Goal: Find specific page/section: Find specific page/section

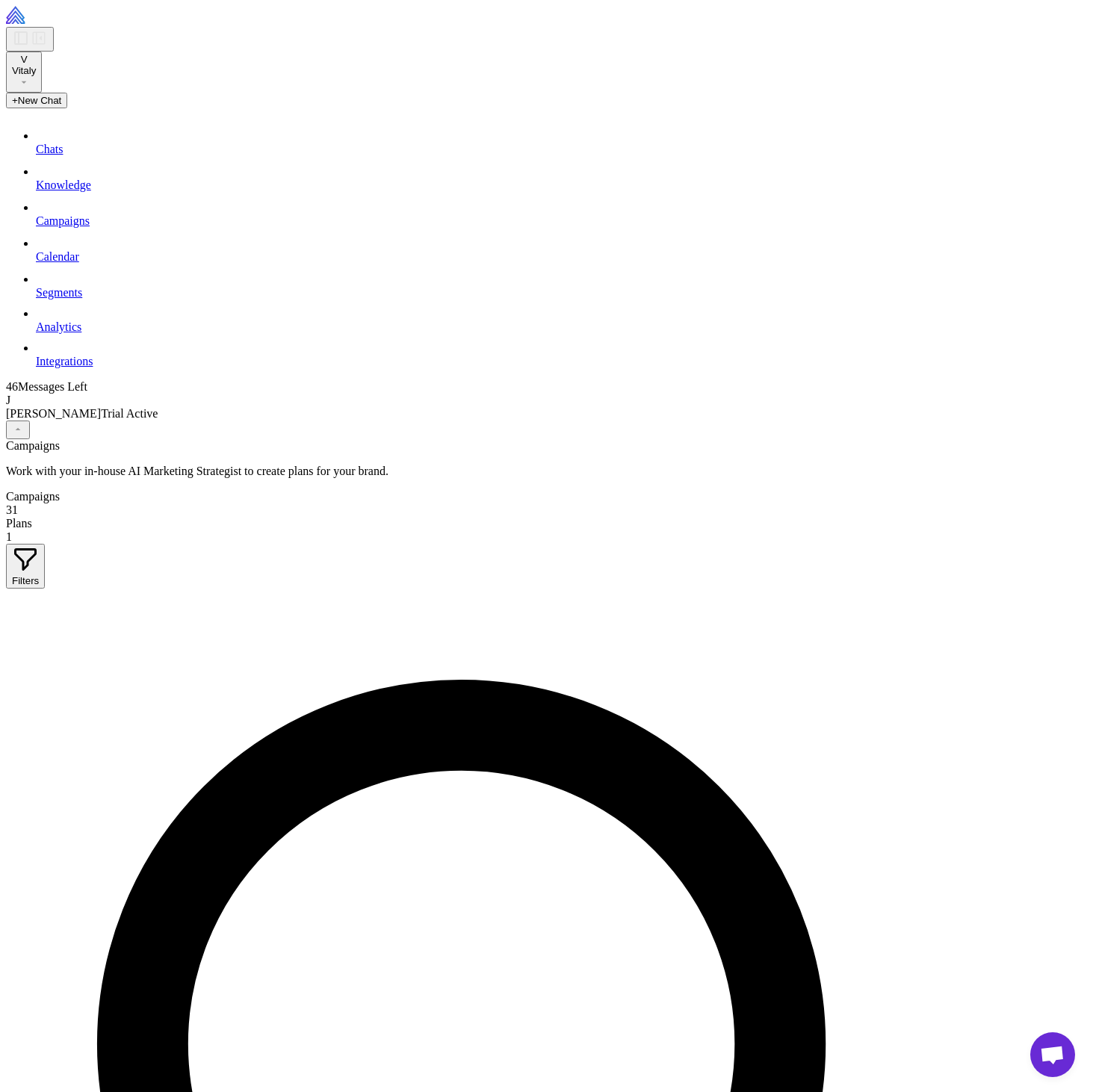
click at [82, 298] on span "Segments" at bounding box center [58, 292] width 46 height 13
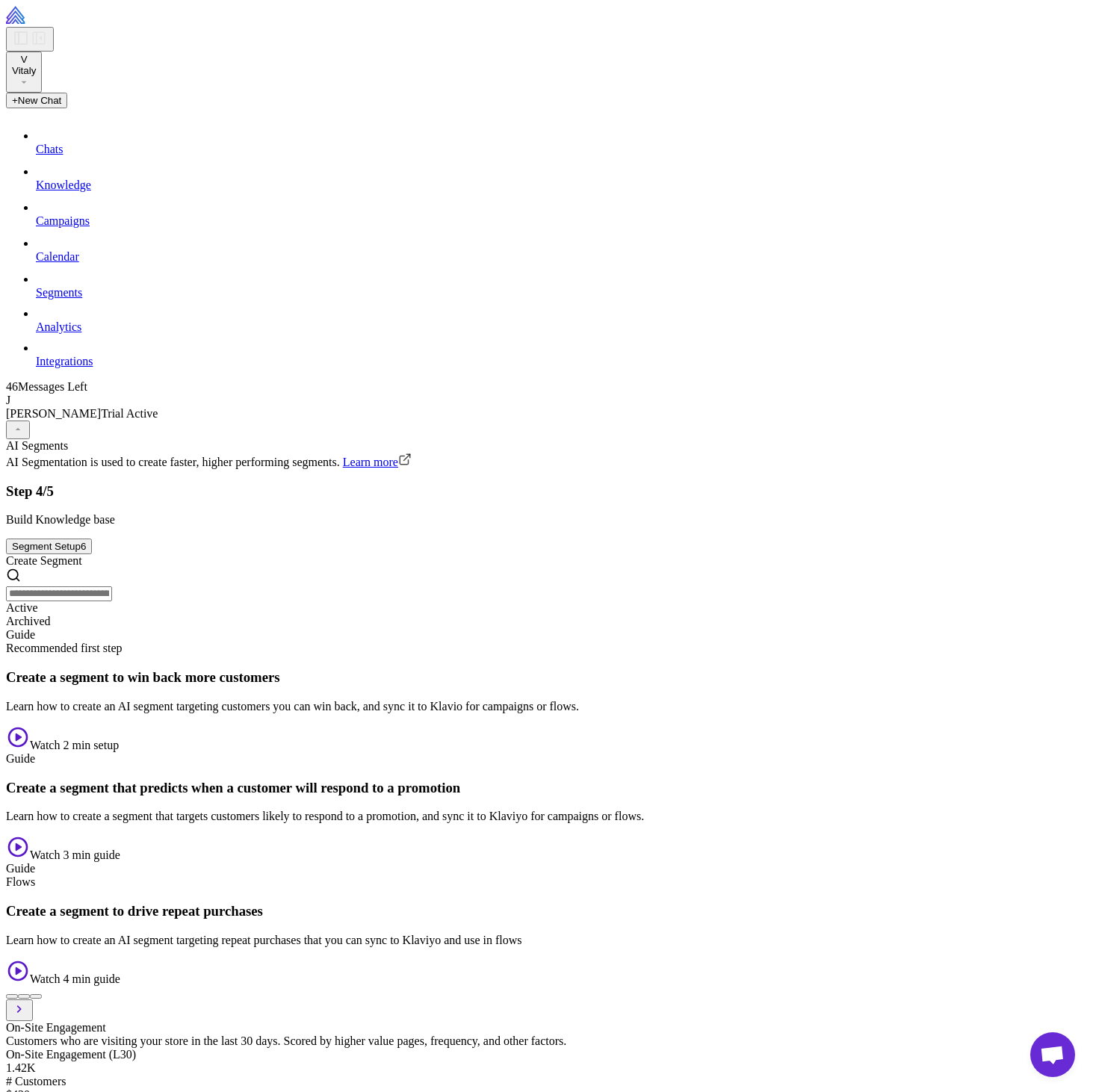
scroll to position [322, 0]
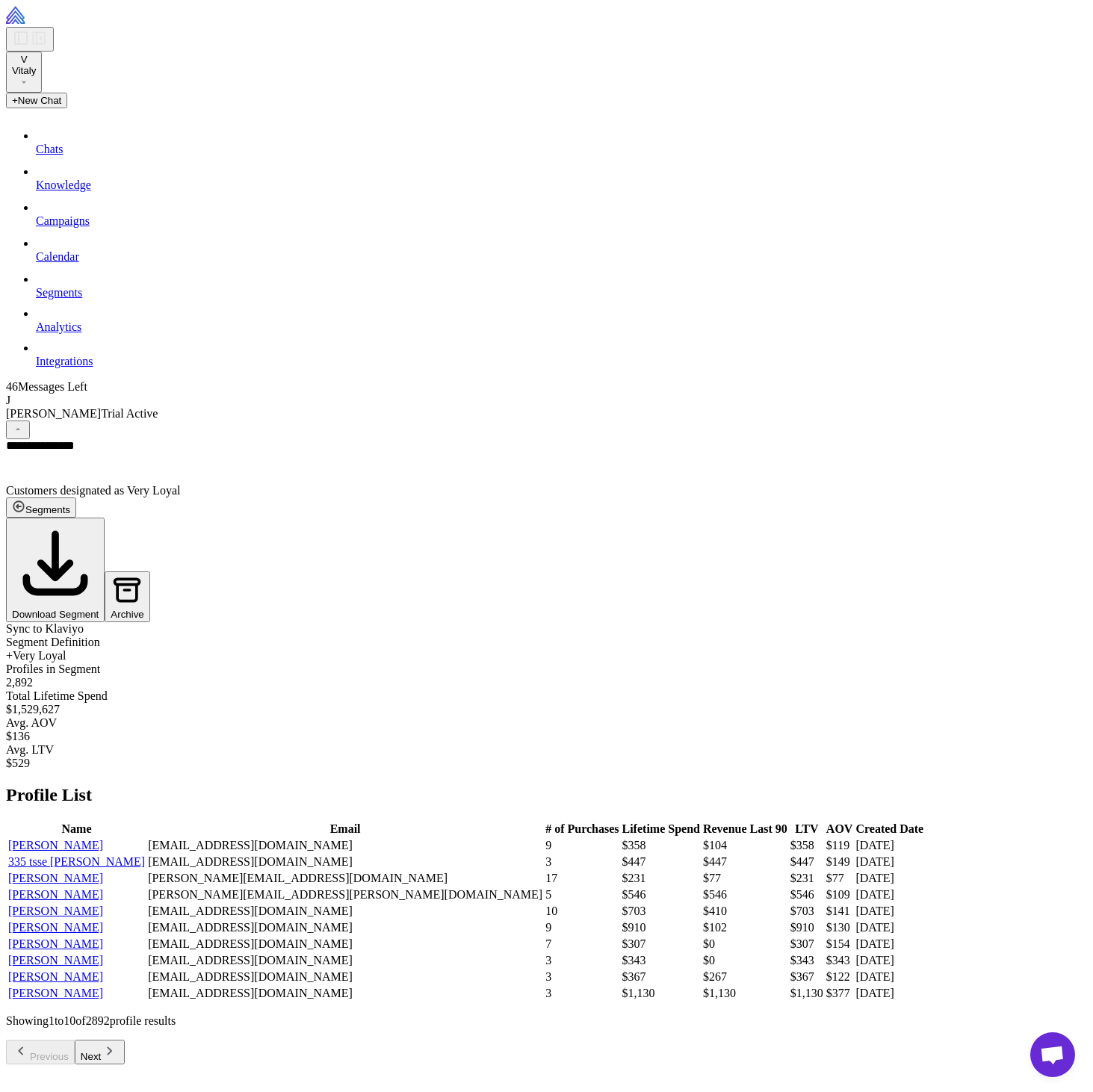
click at [84, 622] on span "Sync to Klaviyo" at bounding box center [45, 628] width 78 height 13
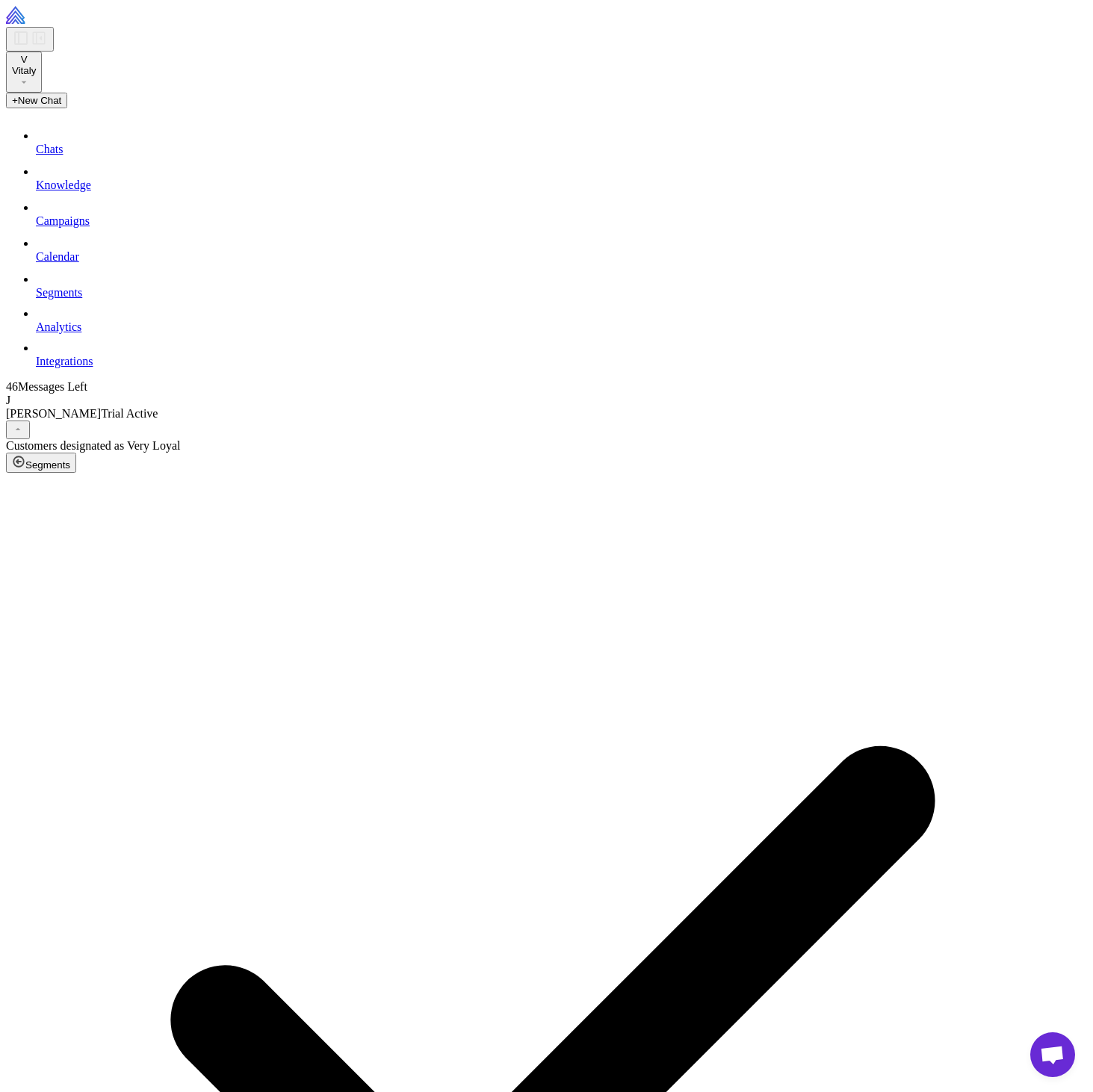
click at [82, 298] on span "Segments" at bounding box center [58, 292] width 46 height 13
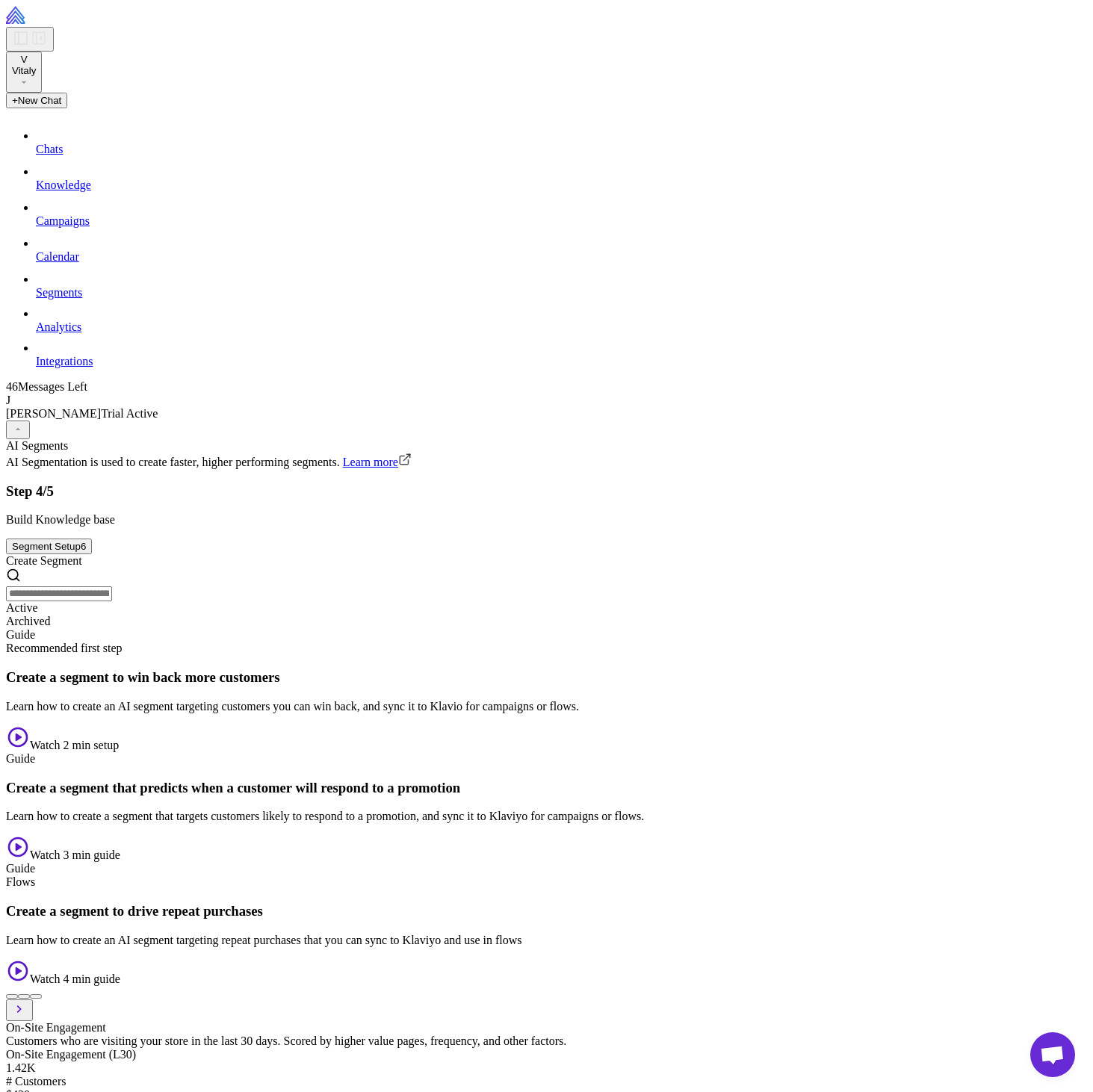
scroll to position [734, 0]
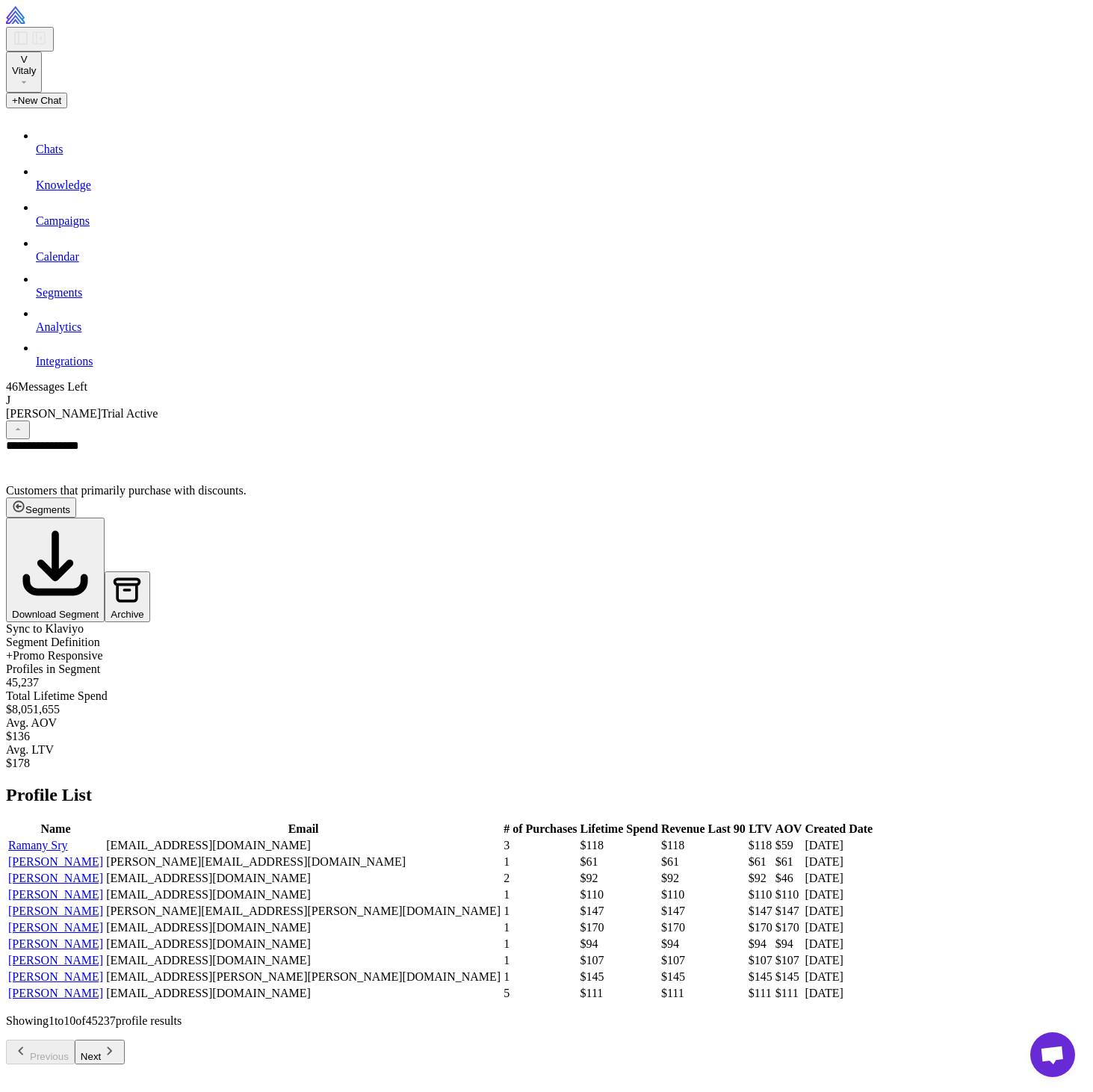
click at [84, 622] on span "Sync to Klaviyo" at bounding box center [45, 628] width 78 height 13
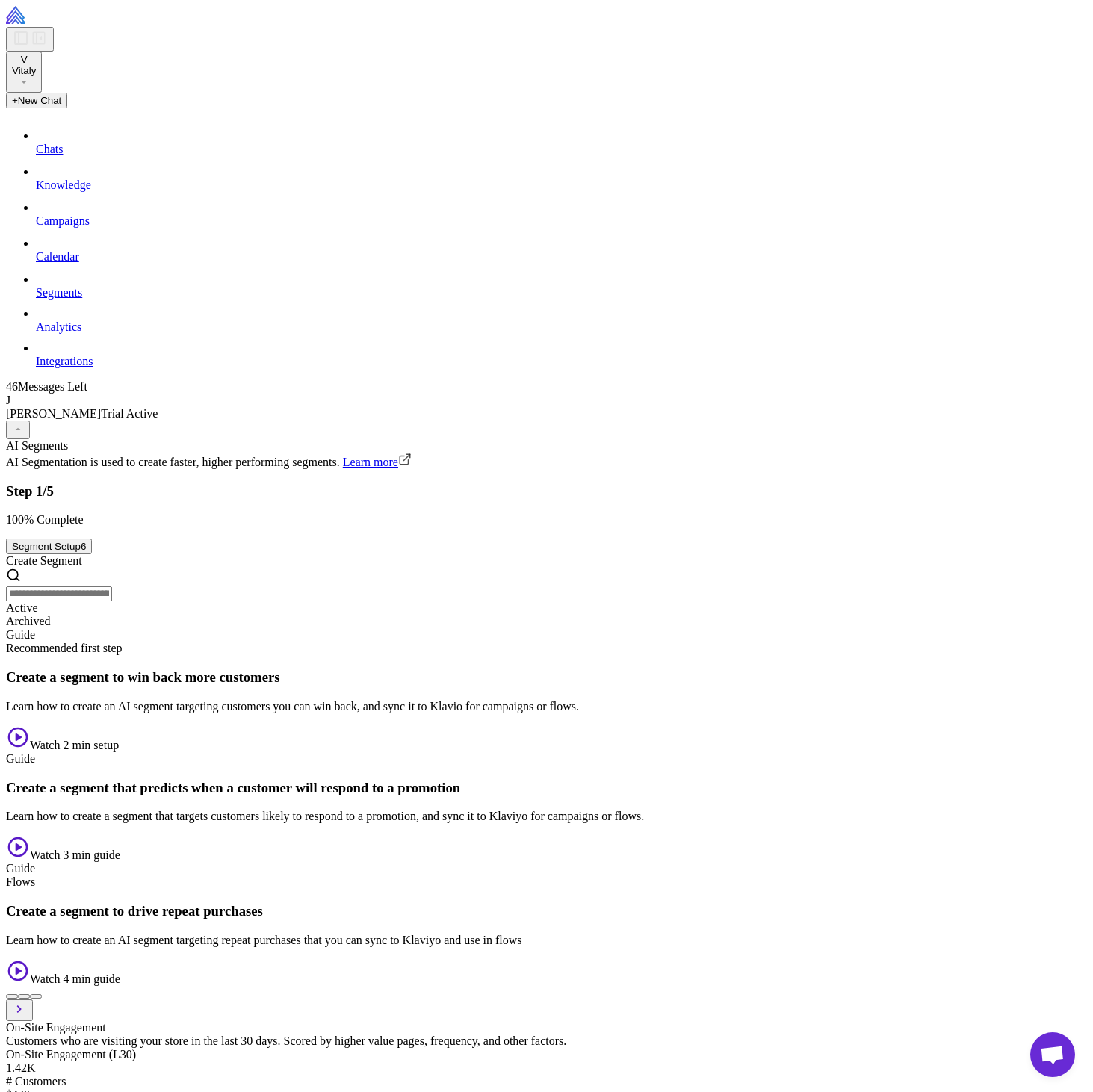
scroll to position [795, 0]
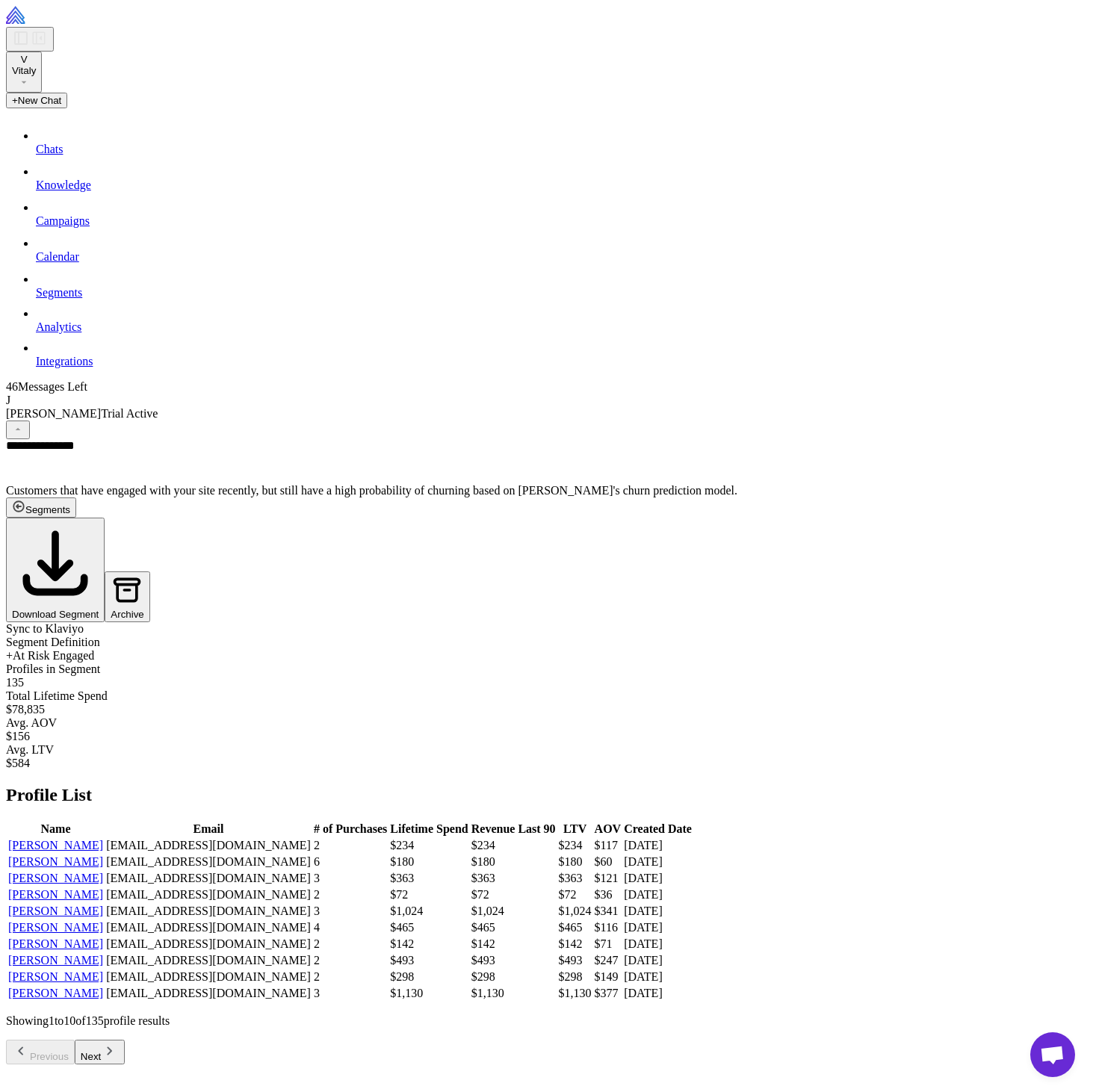
click at [84, 622] on span "Sync to Klaviyo" at bounding box center [45, 628] width 78 height 13
